Goal: Information Seeking & Learning: Learn about a topic

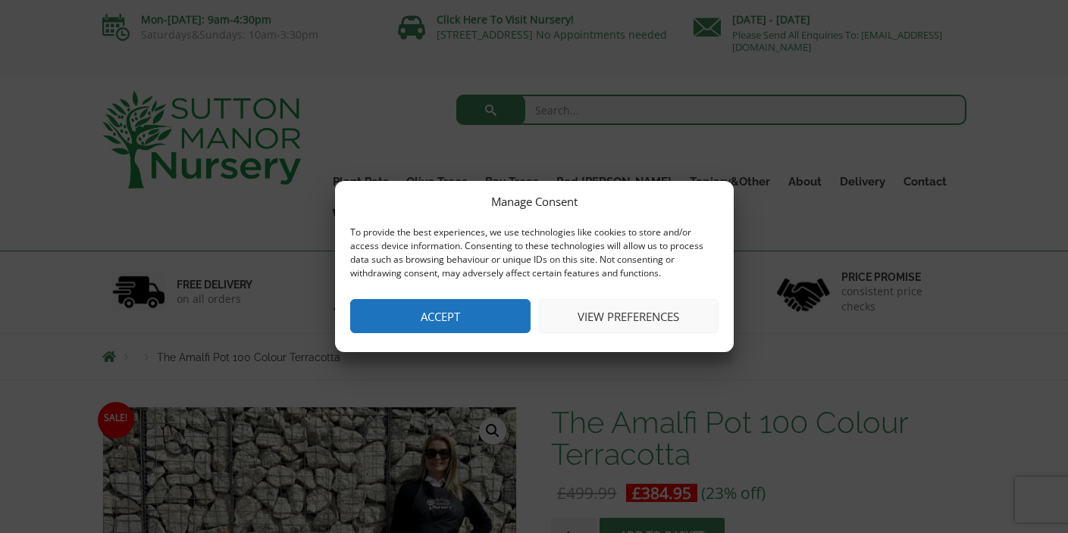
click at [426, 307] on button "Accept" at bounding box center [440, 316] width 180 height 34
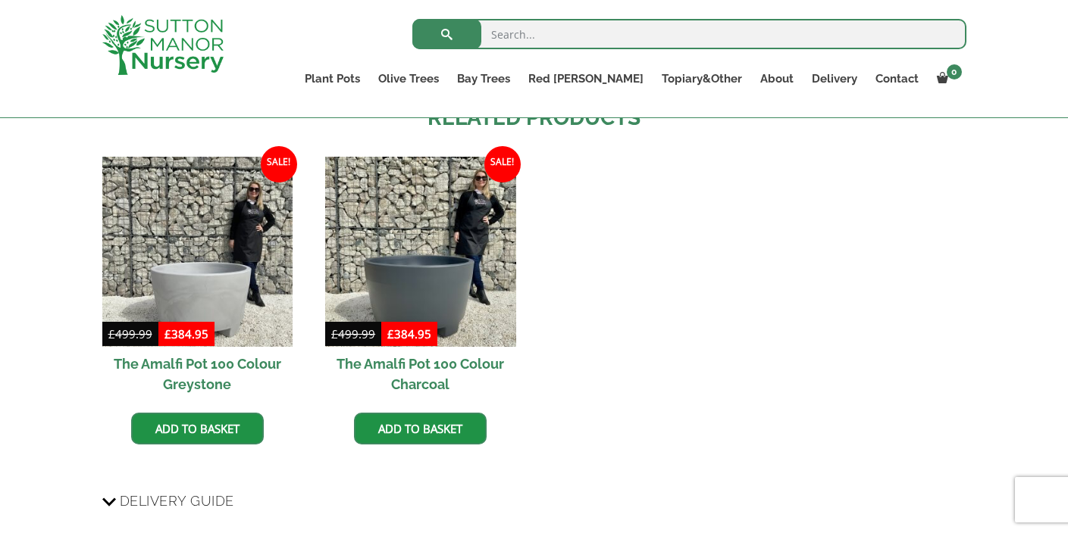
scroll to position [1366, 0]
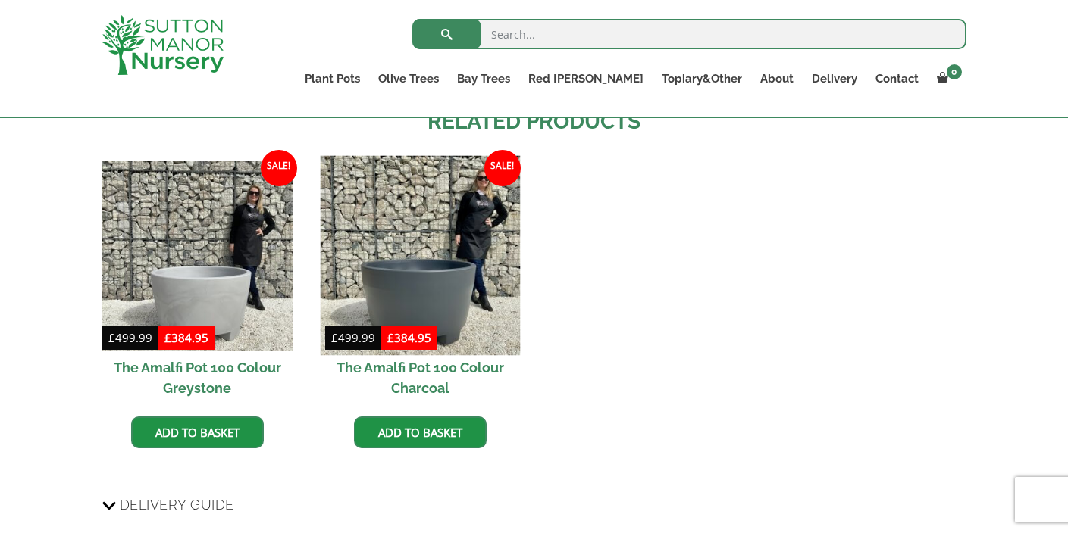
click at [430, 287] on img at bounding box center [420, 256] width 200 height 200
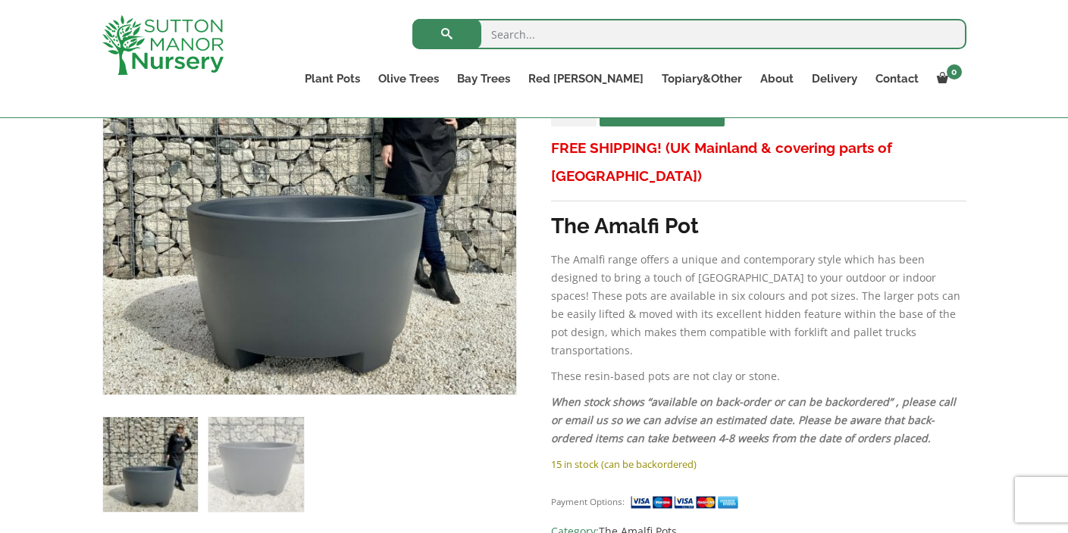
scroll to position [382, 0]
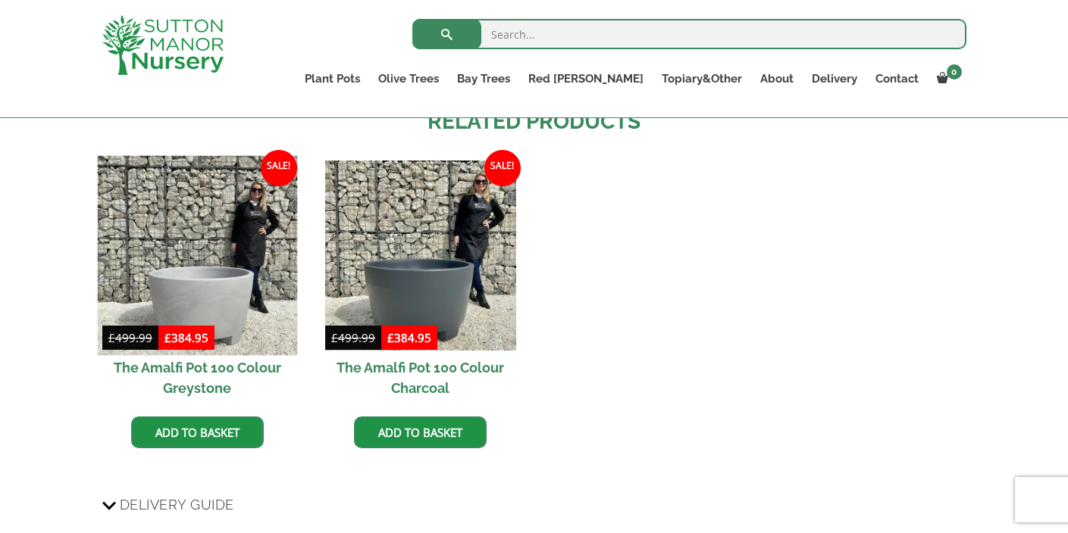
click at [193, 295] on img at bounding box center [197, 256] width 200 height 200
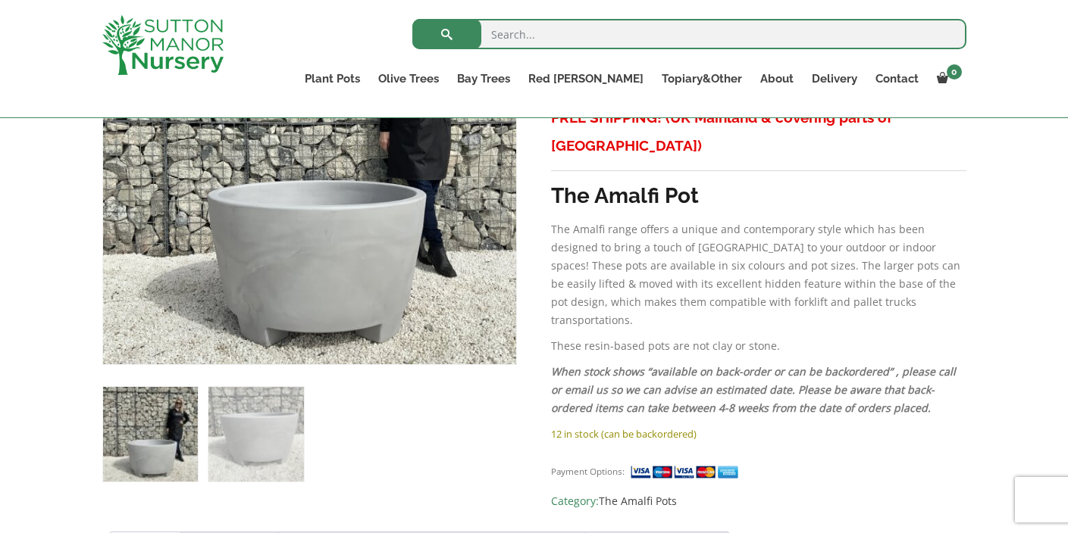
scroll to position [394, 0]
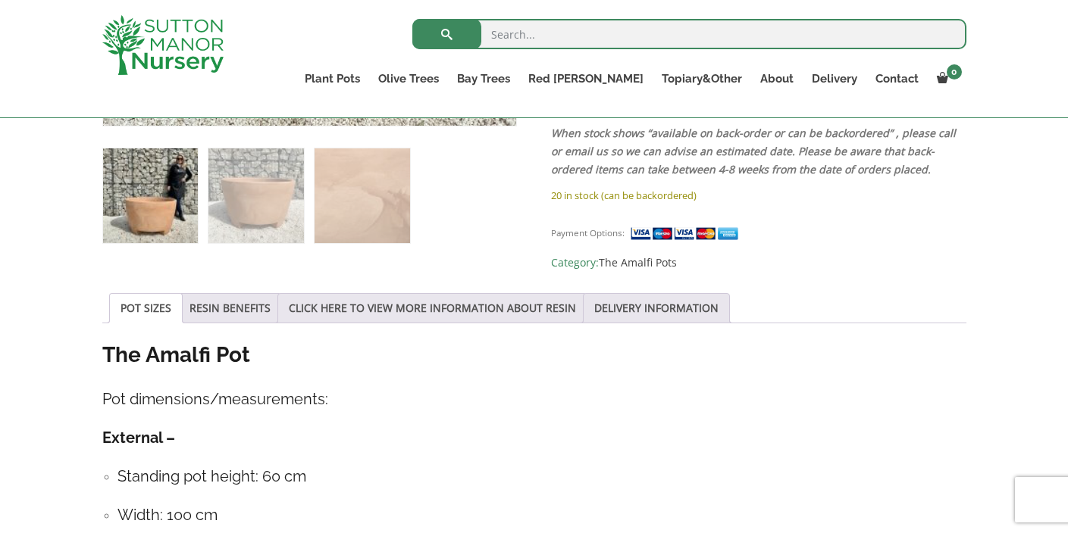
scroll to position [464, 0]
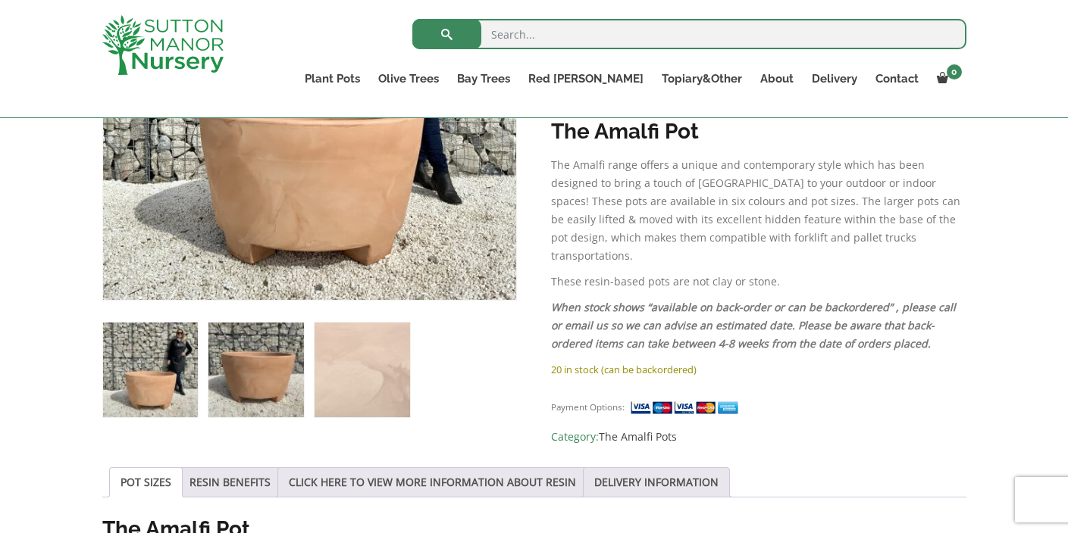
click at [269, 379] on img at bounding box center [255, 370] width 95 height 95
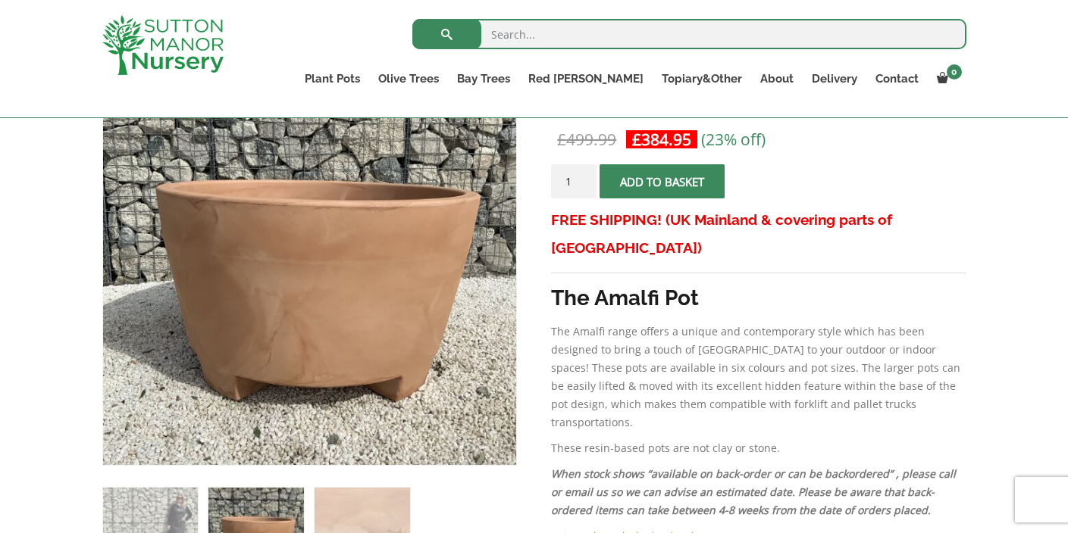
scroll to position [228, 0]
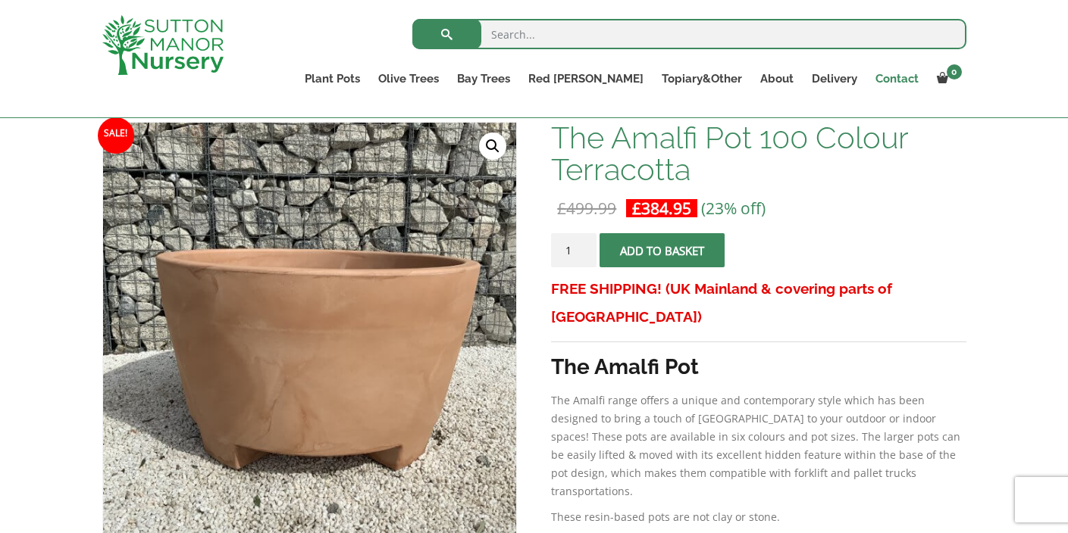
click at [900, 74] on link "Contact" at bounding box center [896, 78] width 61 height 21
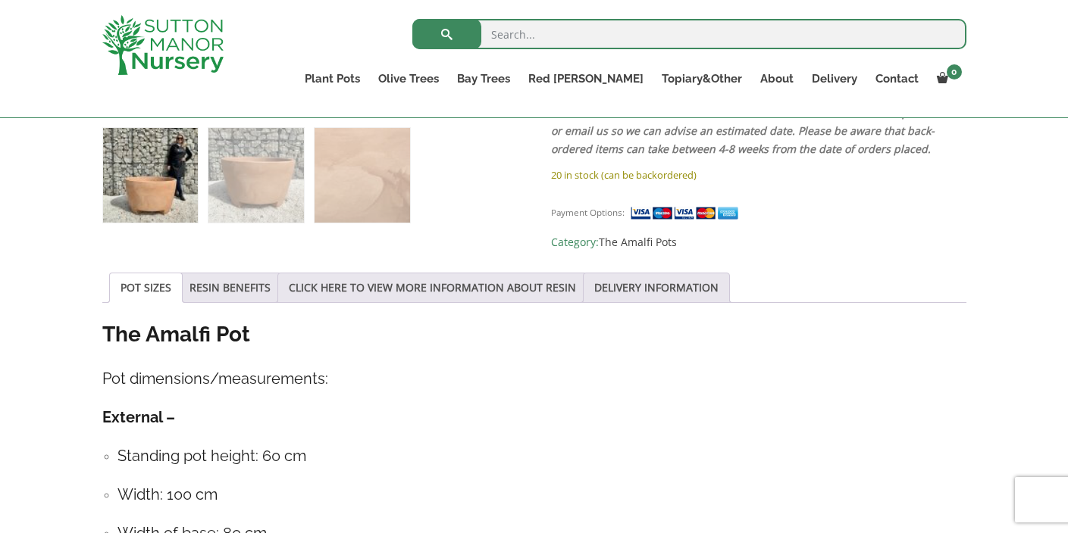
scroll to position [655, 0]
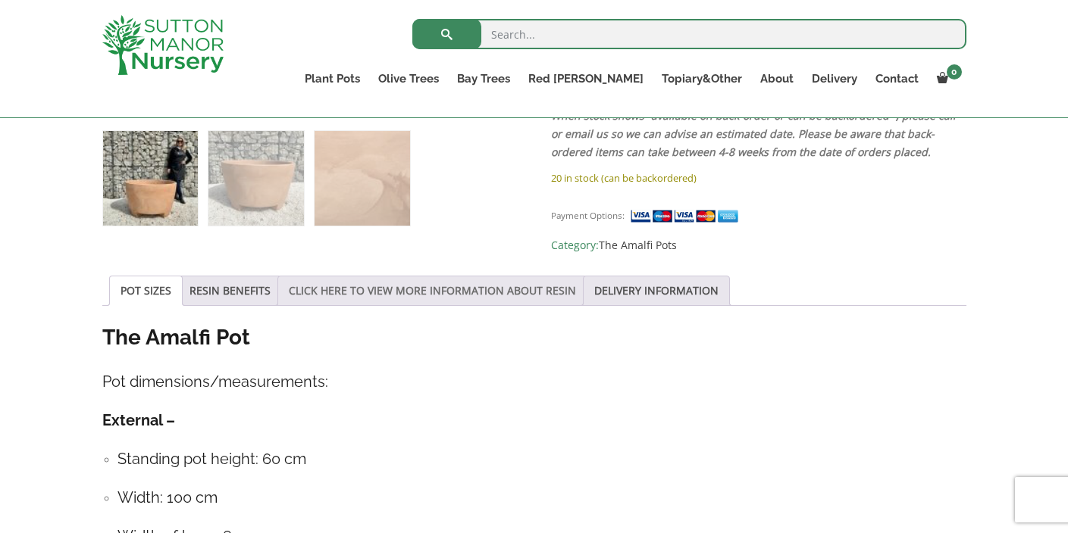
click at [414, 283] on link "CLICK HERE TO VIEW MORE INFORMATION ABOUT RESIN" at bounding box center [432, 291] width 287 height 29
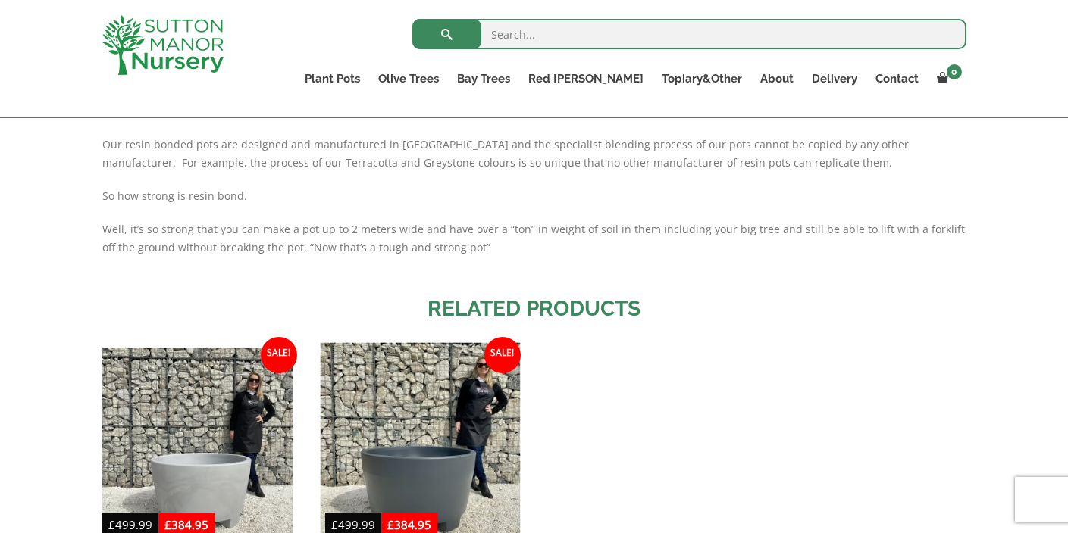
scroll to position [517, 0]
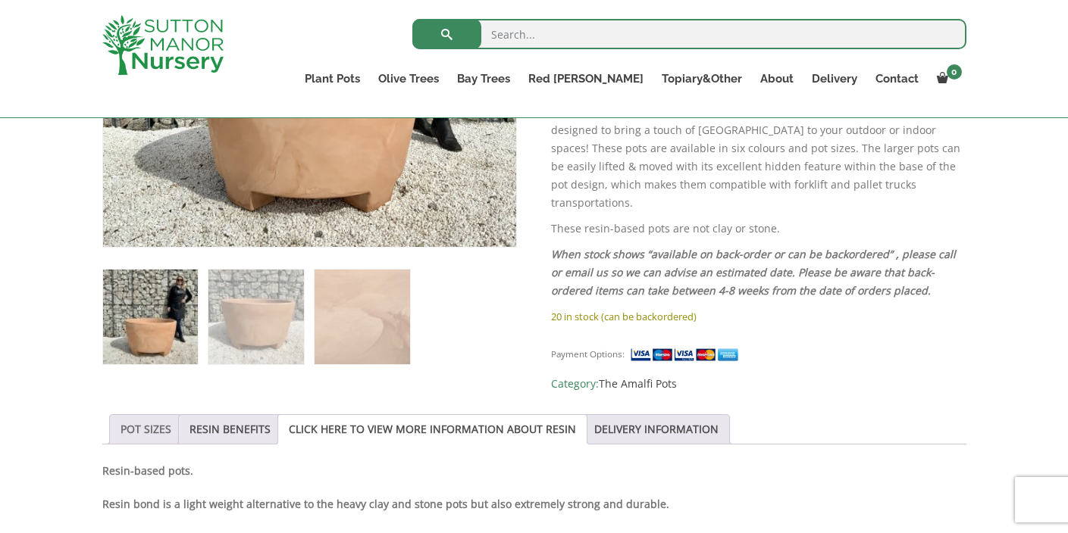
click at [148, 424] on link "POT SIZES" at bounding box center [145, 429] width 51 height 29
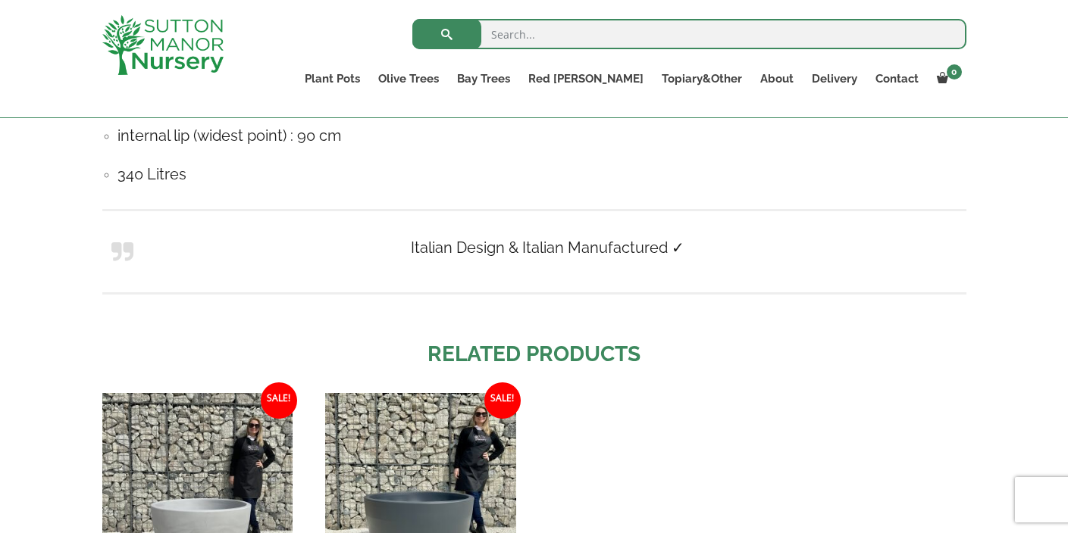
scroll to position [856, 0]
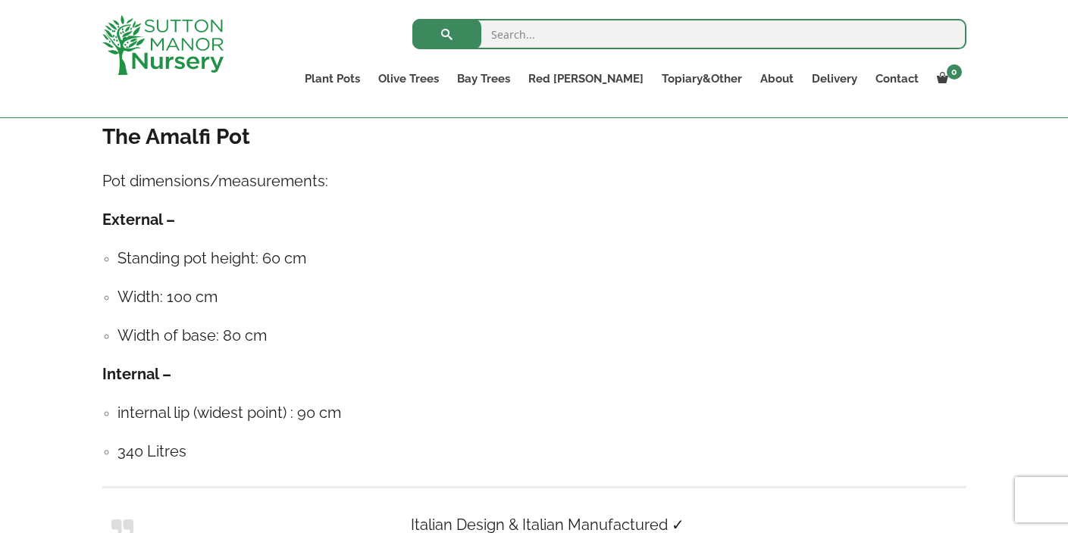
click at [527, 33] on input "search" at bounding box center [689, 34] width 554 height 30
type input "troughs"
click at [412, 19] on button "submit" at bounding box center [446, 34] width 69 height 30
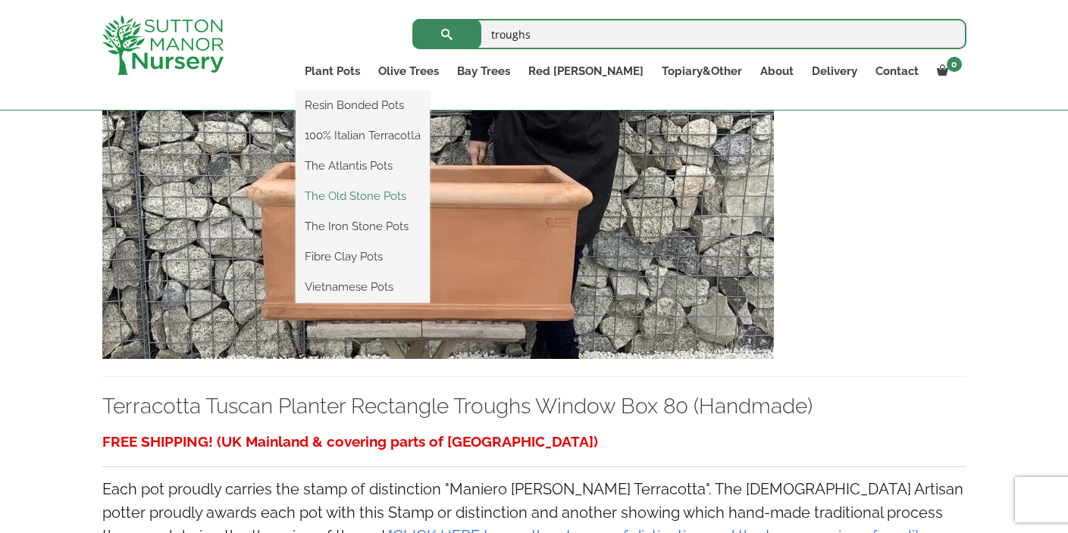
scroll to position [353, 0]
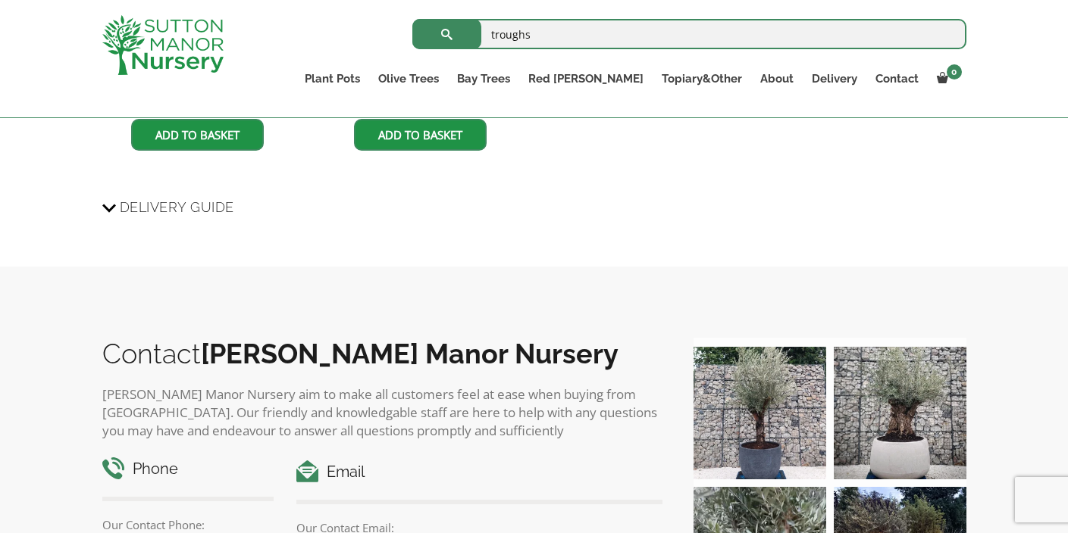
scroll to position [1157, 0]
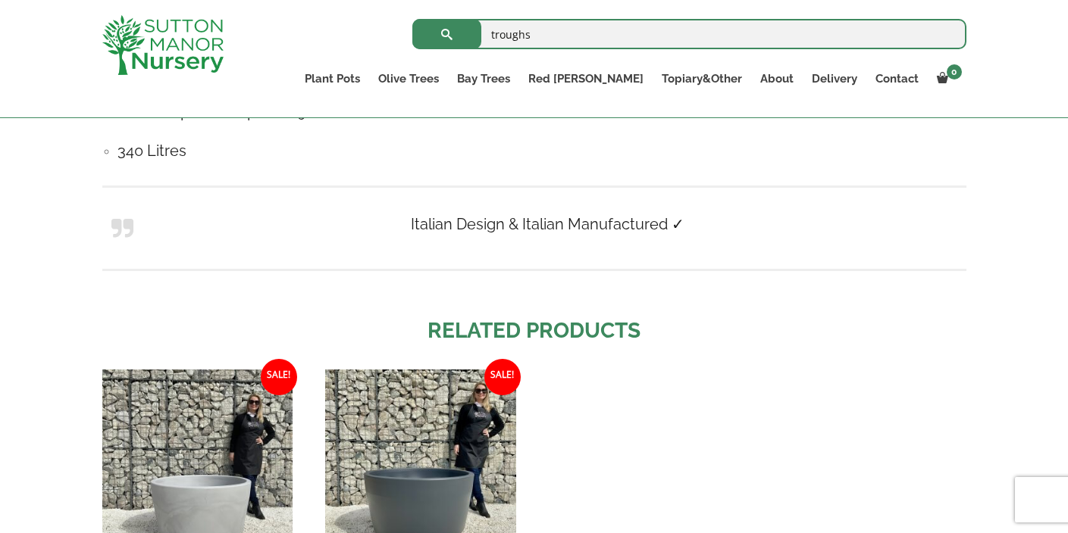
click at [719, 376] on ul "Sale! £ 499.99 Original price was: £499.99. £ 384.95 Current price is: £384.95.…" at bounding box center [534, 530] width 864 height 320
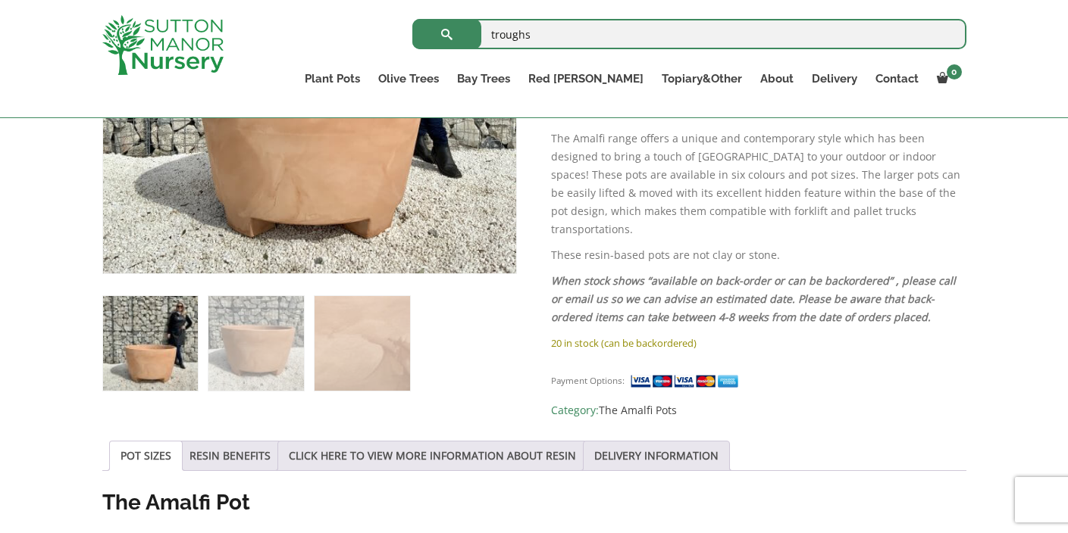
scroll to position [277, 0]
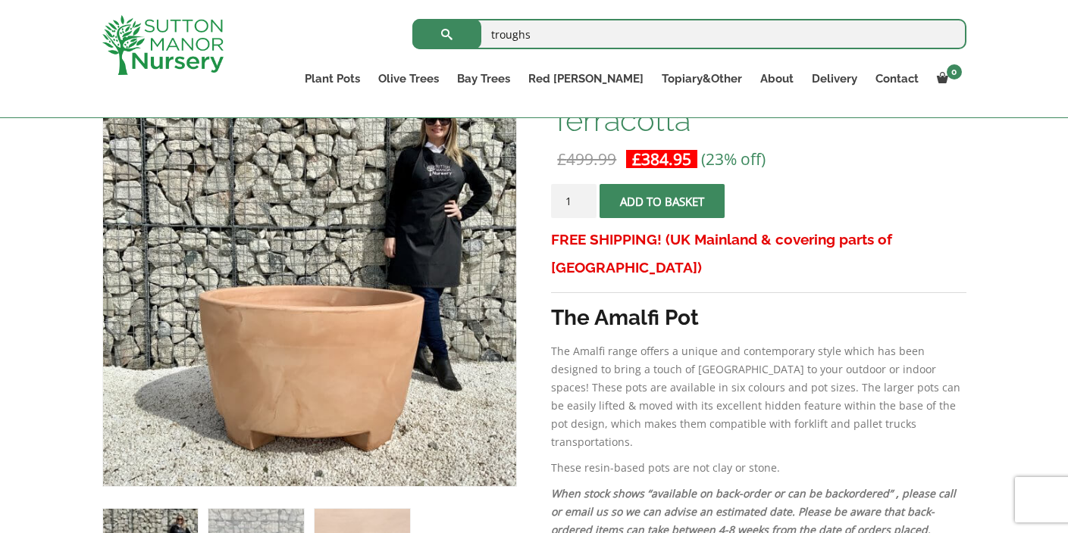
click at [550, 36] on input "troughs" at bounding box center [689, 34] width 554 height 30
type input "troughs large"
click at [412, 19] on button "submit" at bounding box center [446, 34] width 69 height 30
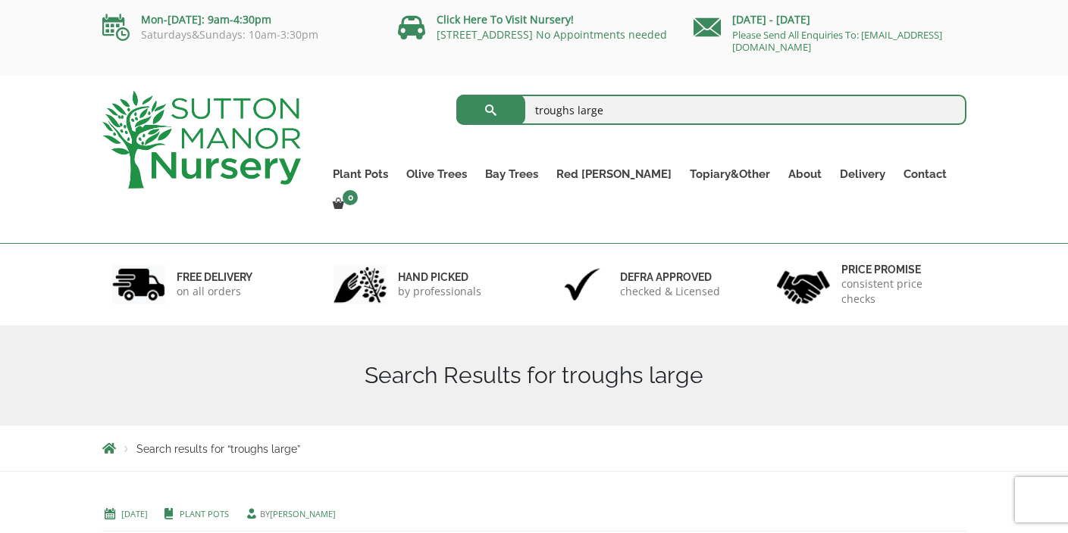
drag, startPoint x: 608, startPoint y: 107, endPoint x: 500, endPoint y: 109, distance: 107.6
click at [500, 109] on form "troughs large Search for:" at bounding box center [711, 110] width 510 height 38
type input "troughs larglarge troughs"
click at [456, 95] on button "submit" at bounding box center [490, 110] width 69 height 30
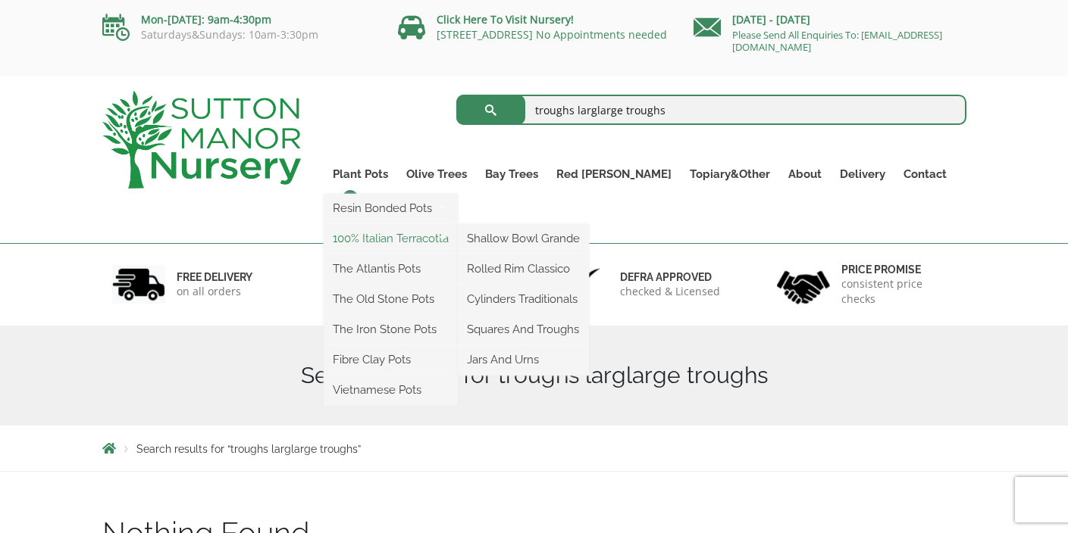
click at [396, 240] on link "100% Italian Terracotta" at bounding box center [391, 238] width 134 height 23
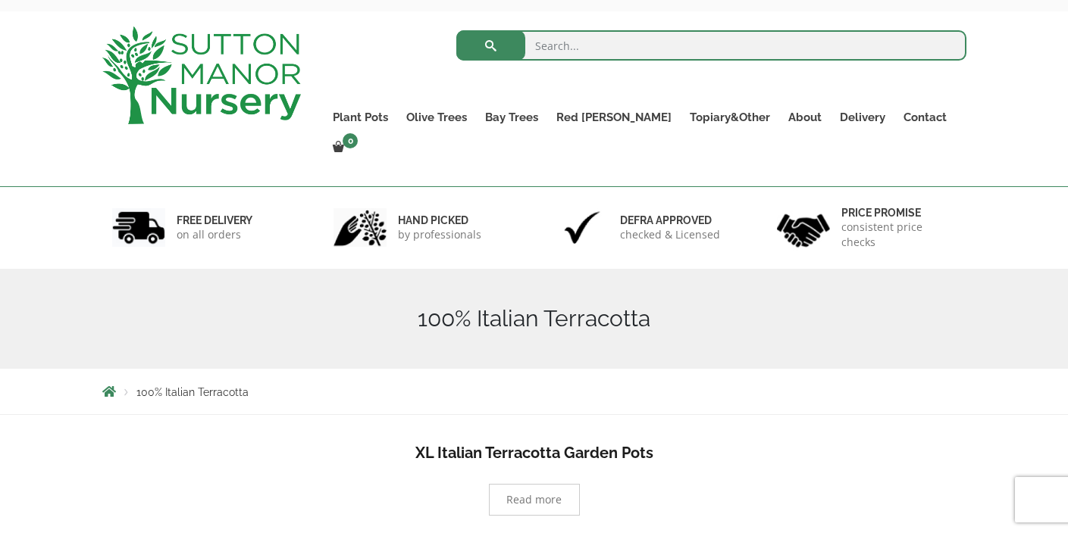
scroll to position [511, 0]
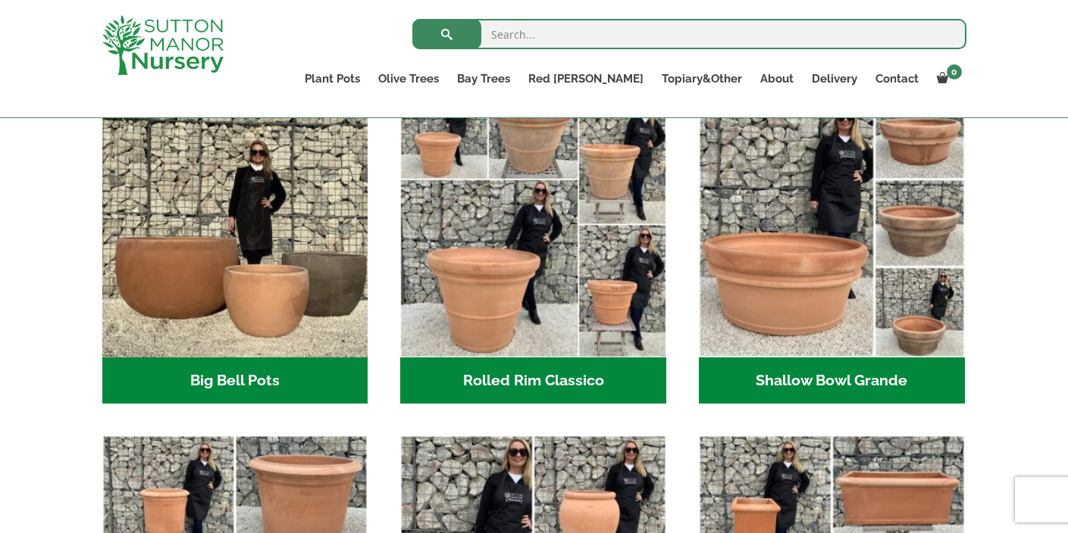
click at [199, 377] on h2 "Big Bell Pots (10)" at bounding box center [235, 381] width 266 height 47
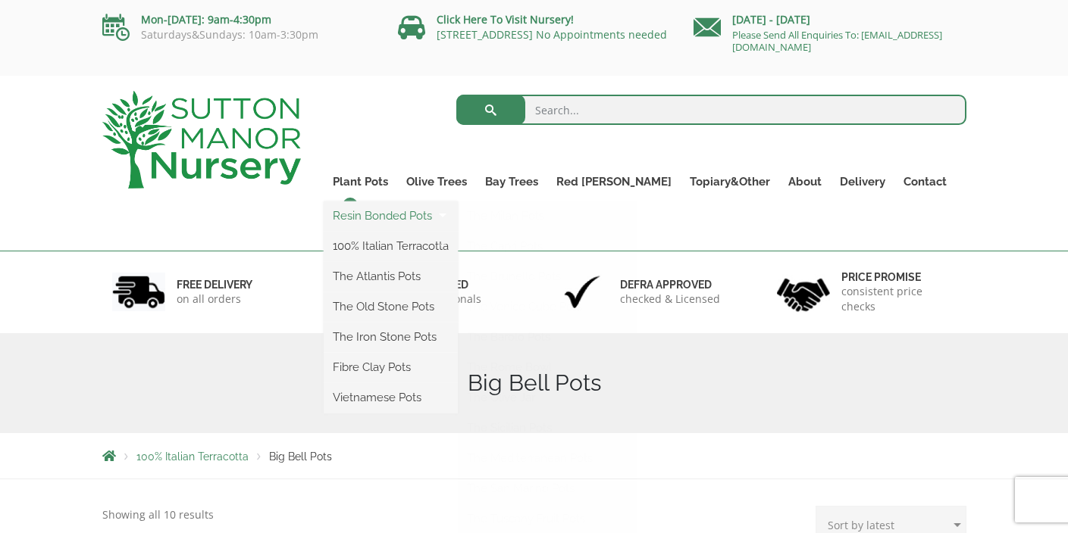
click at [395, 217] on link "Resin Bonded Pots" at bounding box center [391, 216] width 134 height 23
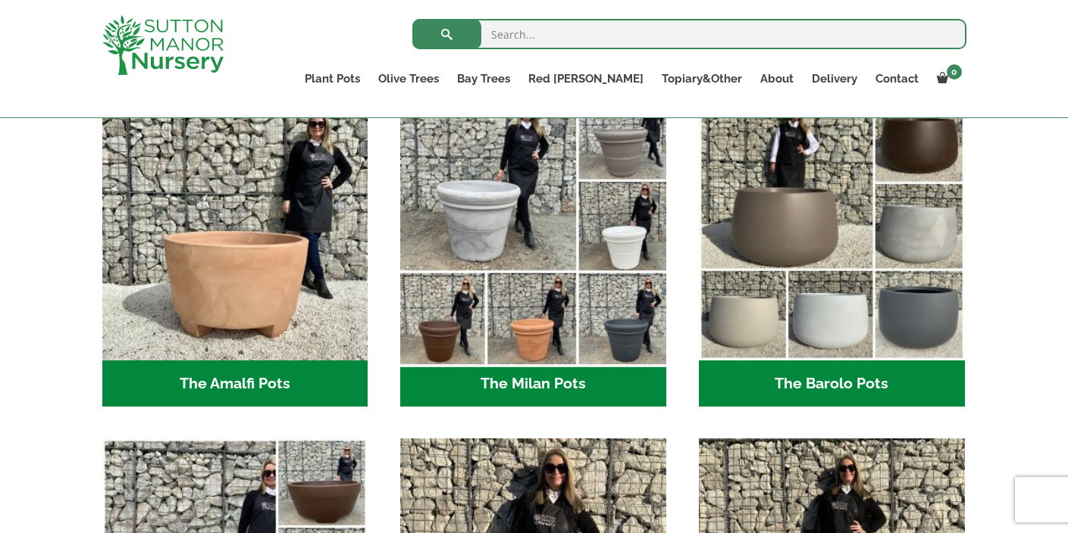
scroll to position [365, 0]
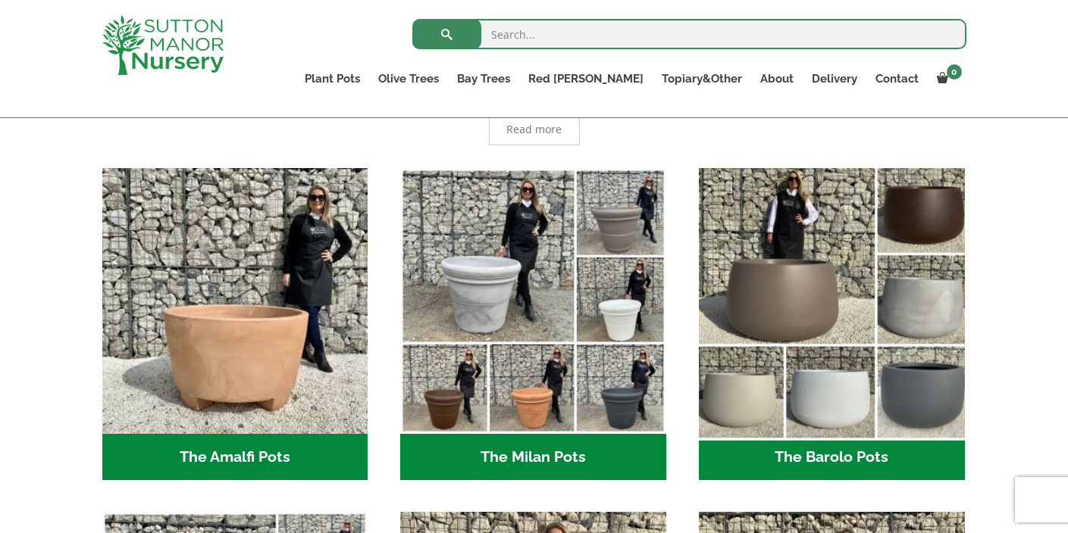
click at [794, 302] on img "Visit product category The Barolo Pots" at bounding box center [831, 300] width 279 height 279
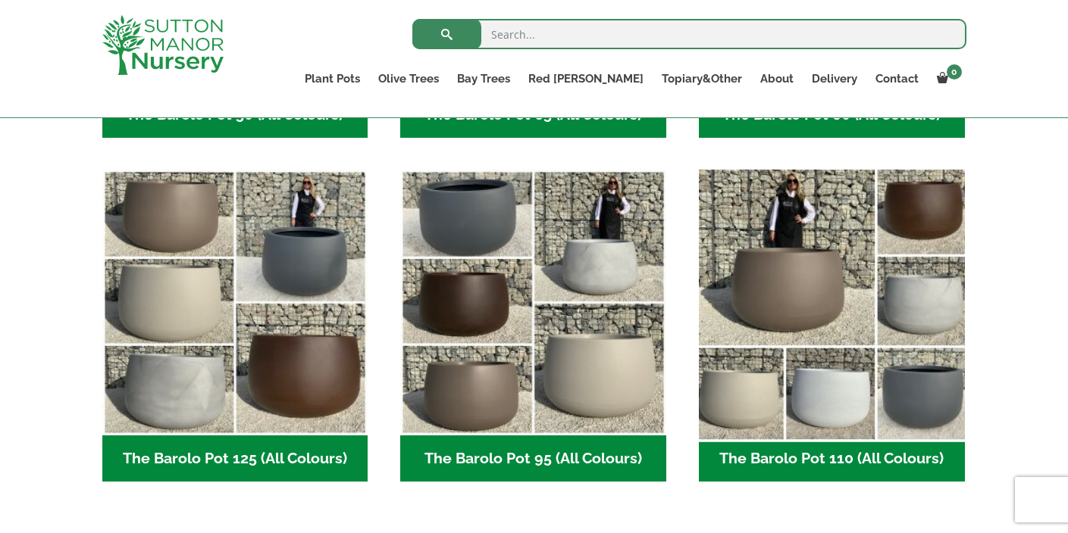
scroll to position [715, 0]
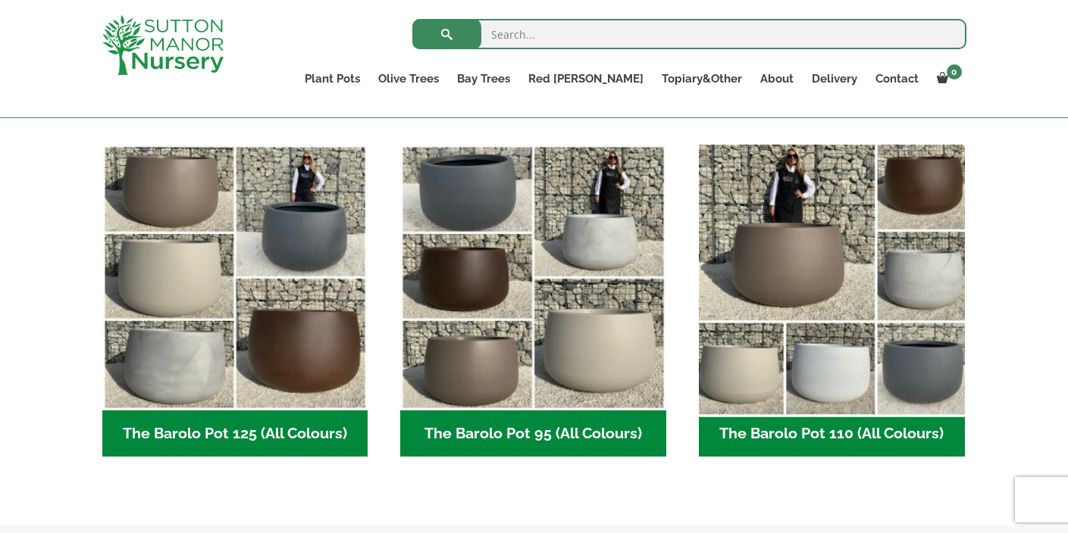
click at [802, 264] on img "Visit product category The Barolo Pot 110 (All Colours)" at bounding box center [831, 278] width 279 height 279
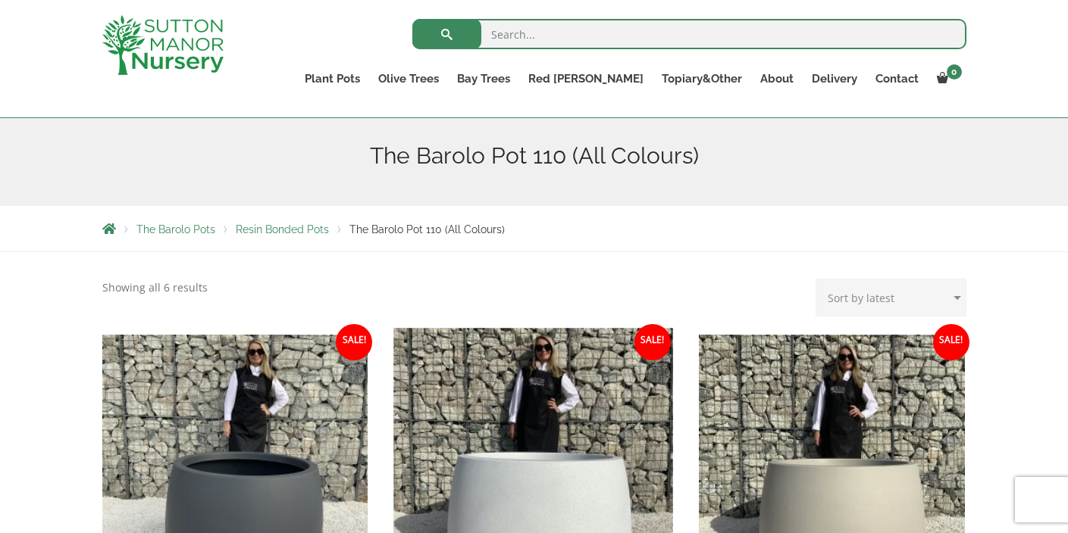
scroll to position [488, 0]
